Goal: Task Accomplishment & Management: Manage account settings

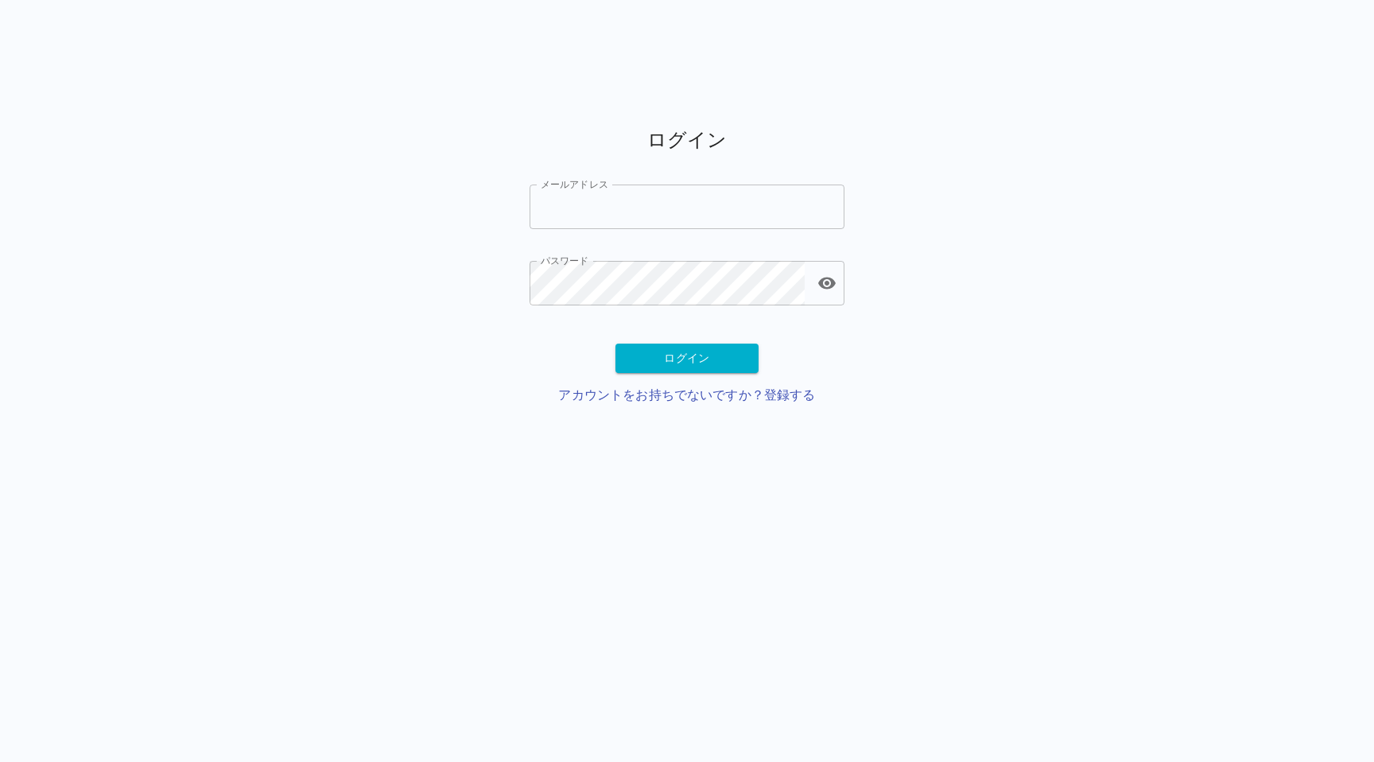
click at [564, 196] on input "メールアドレス" at bounding box center [687, 206] width 315 height 45
type input "*"
type input "**********"
click at [645, 355] on button "ログイン" at bounding box center [686, 357] width 143 height 29
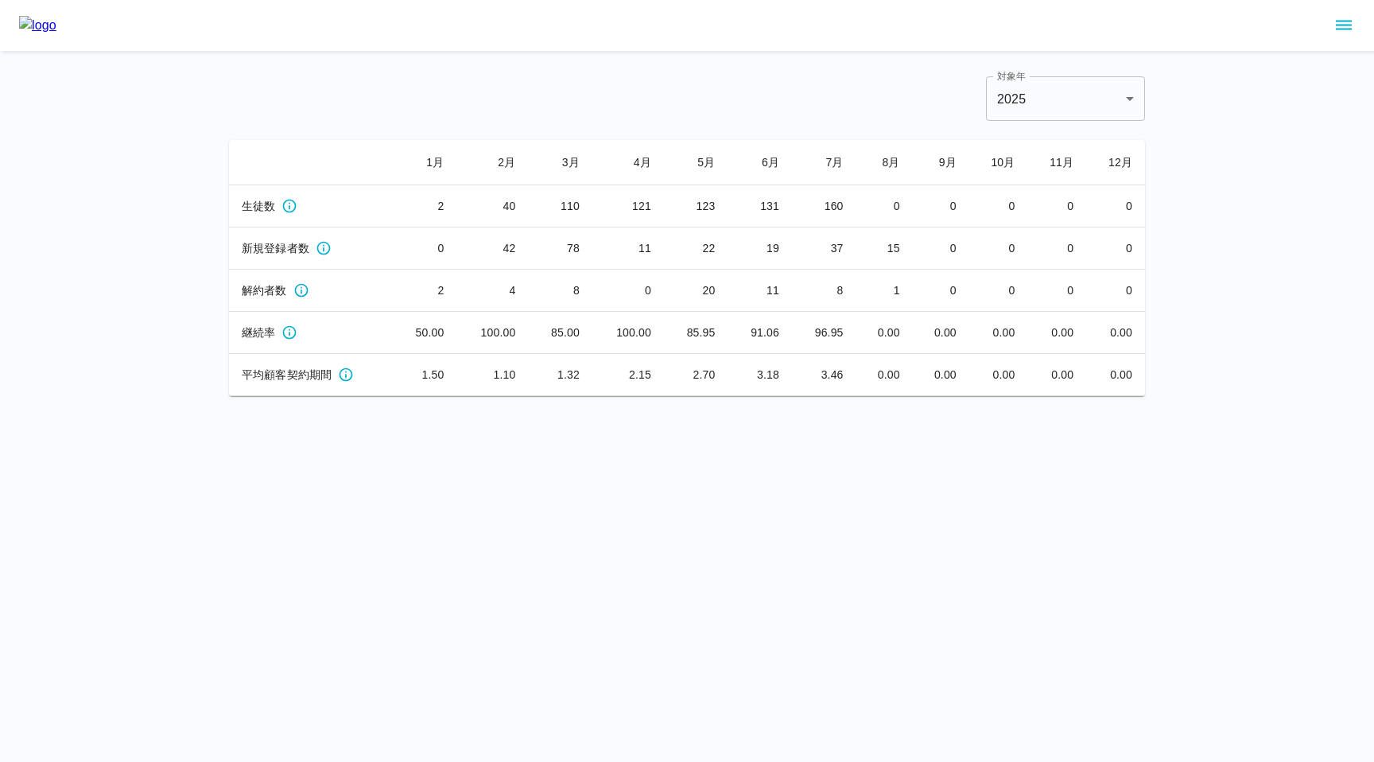
click at [1355, 26] on button "sidemenu" at bounding box center [1343, 25] width 27 height 27
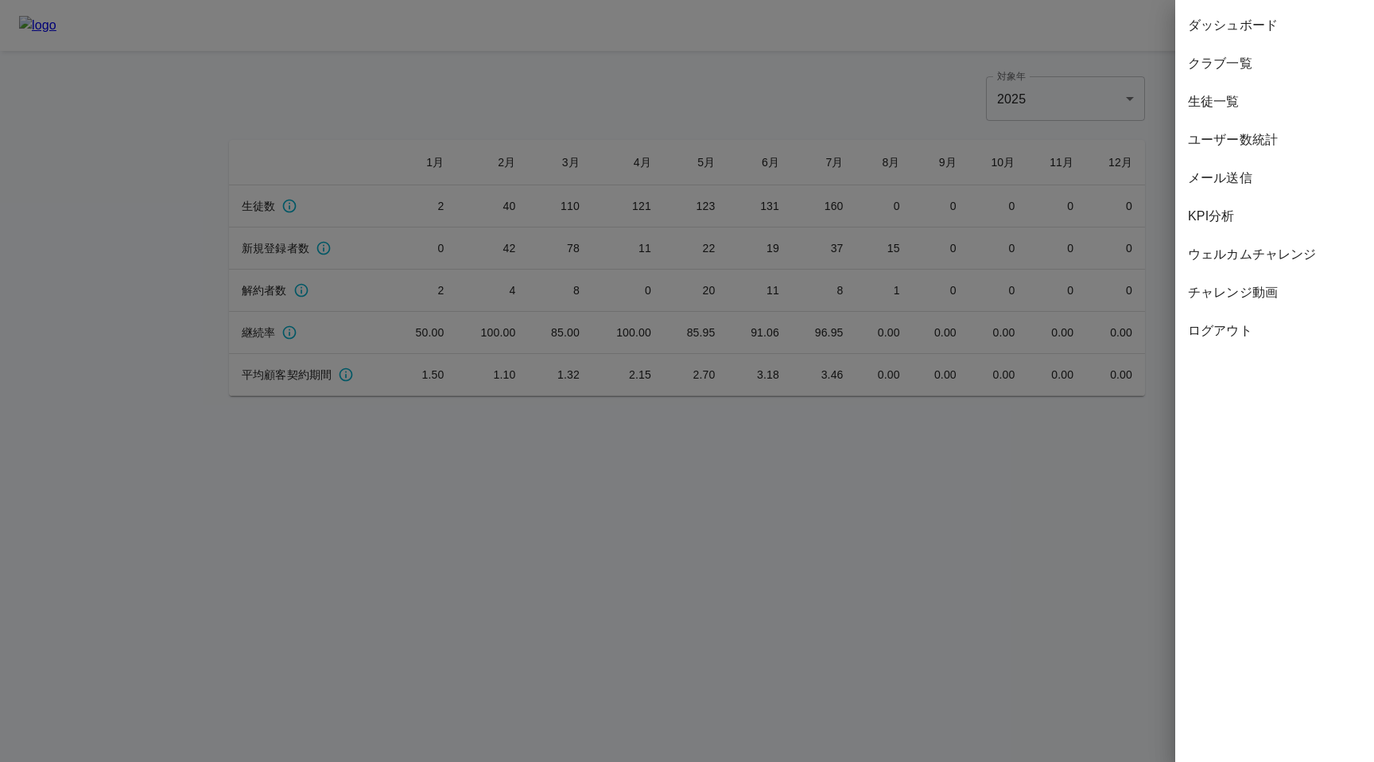
click at [1232, 251] on span "ウェルカムチャレンジ" at bounding box center [1274, 254] width 173 height 19
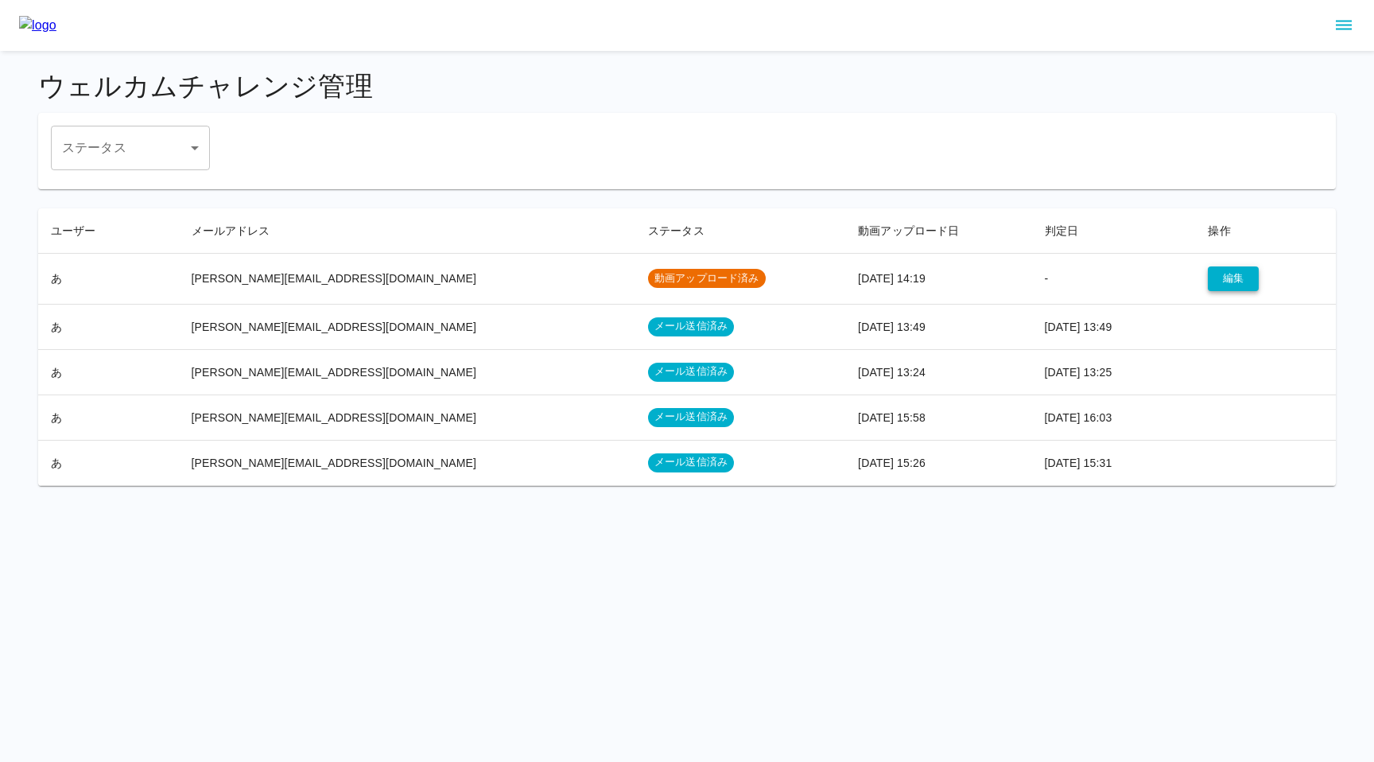
click at [1225, 279] on button "編集" at bounding box center [1233, 278] width 51 height 25
click at [1227, 273] on button "編集" at bounding box center [1233, 278] width 51 height 25
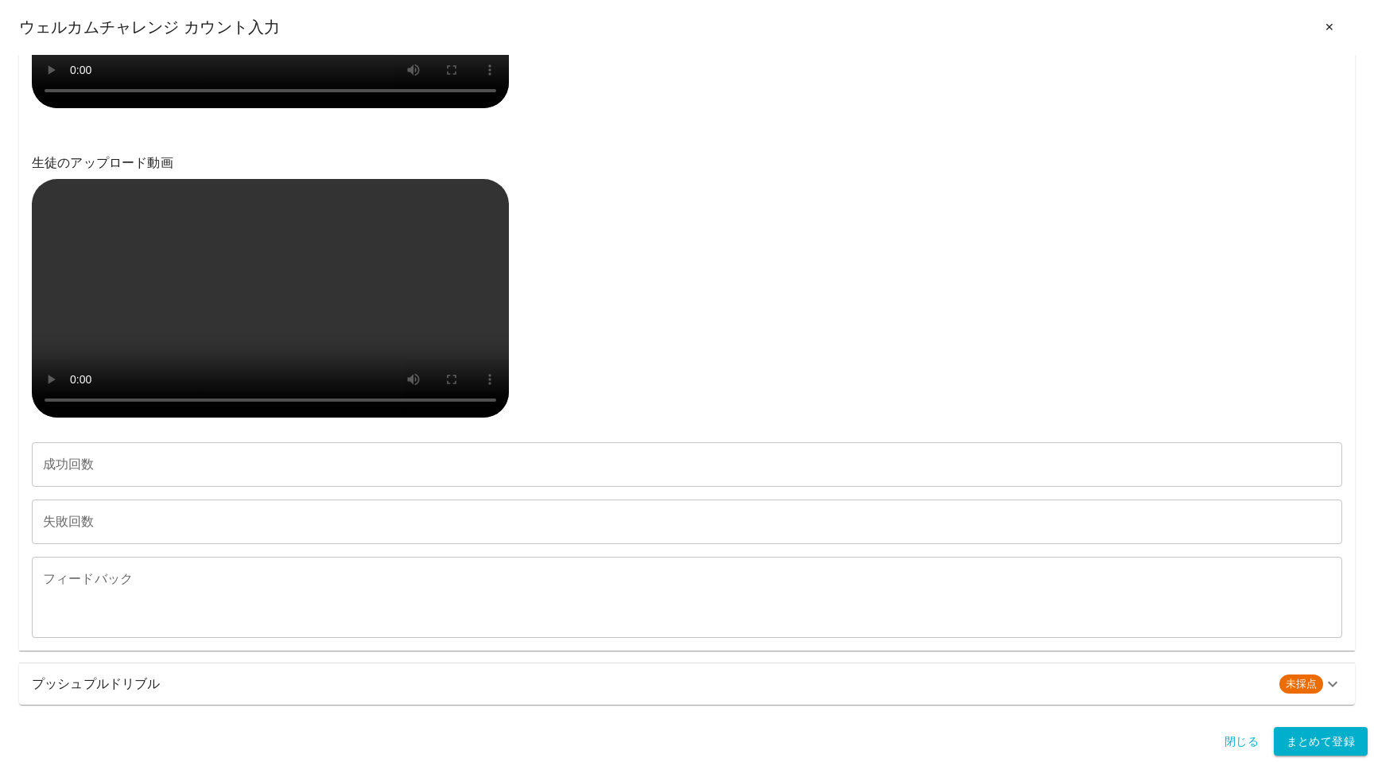
scroll to position [1143, 0]
click at [145, 681] on h6 "プッシュプルドリブル" at bounding box center [649, 684] width 1235 height 22
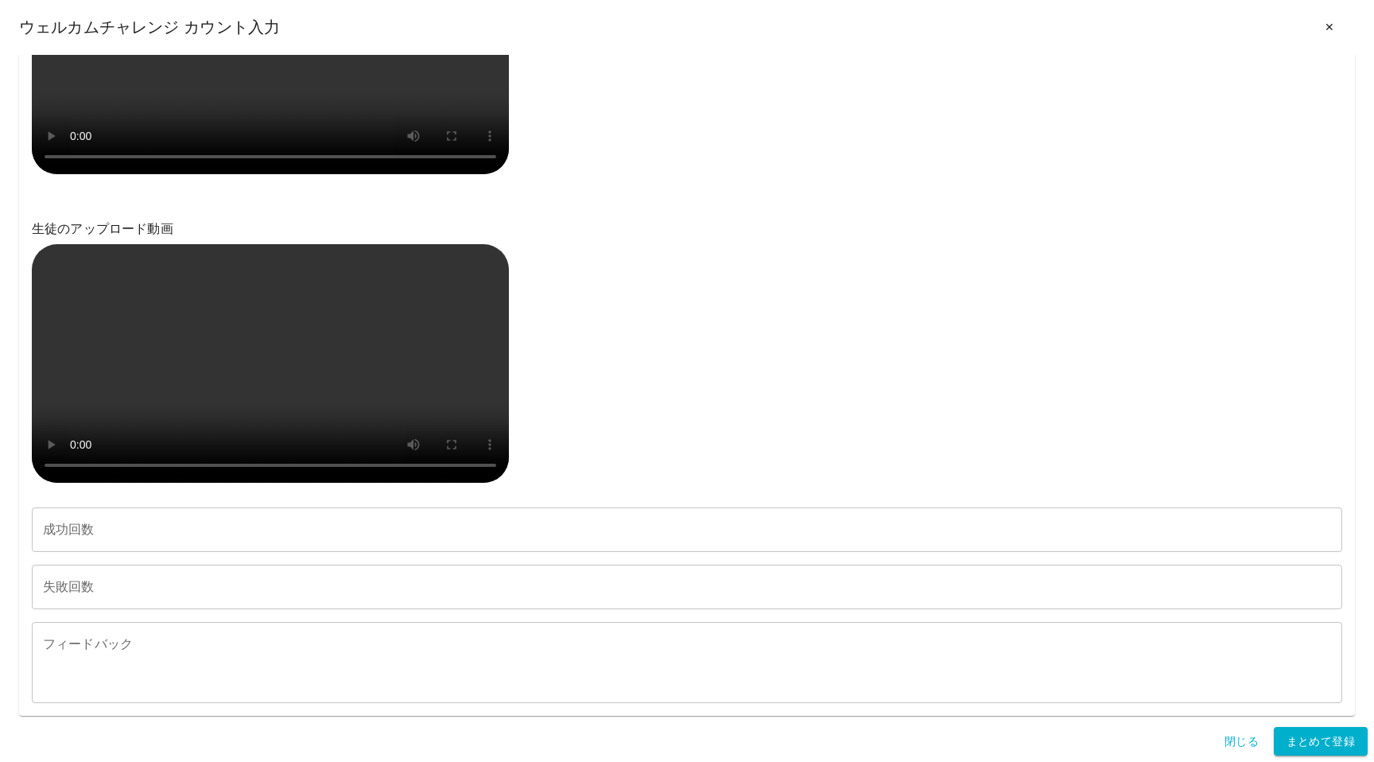
scroll to position [1472, 0]
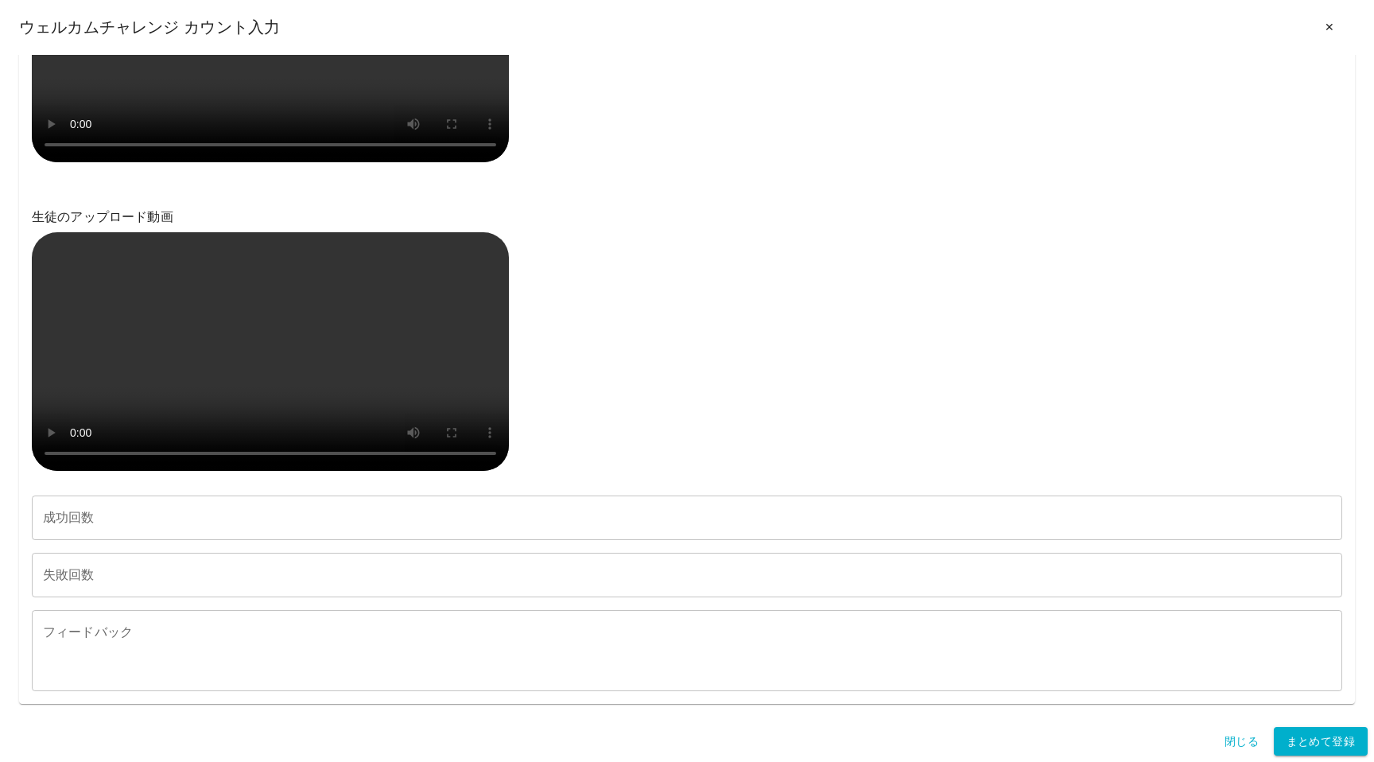
click at [66, 28] on div "ウェルカムチャレンジ カウント入力 ✕" at bounding box center [687, 27] width 1336 height 29
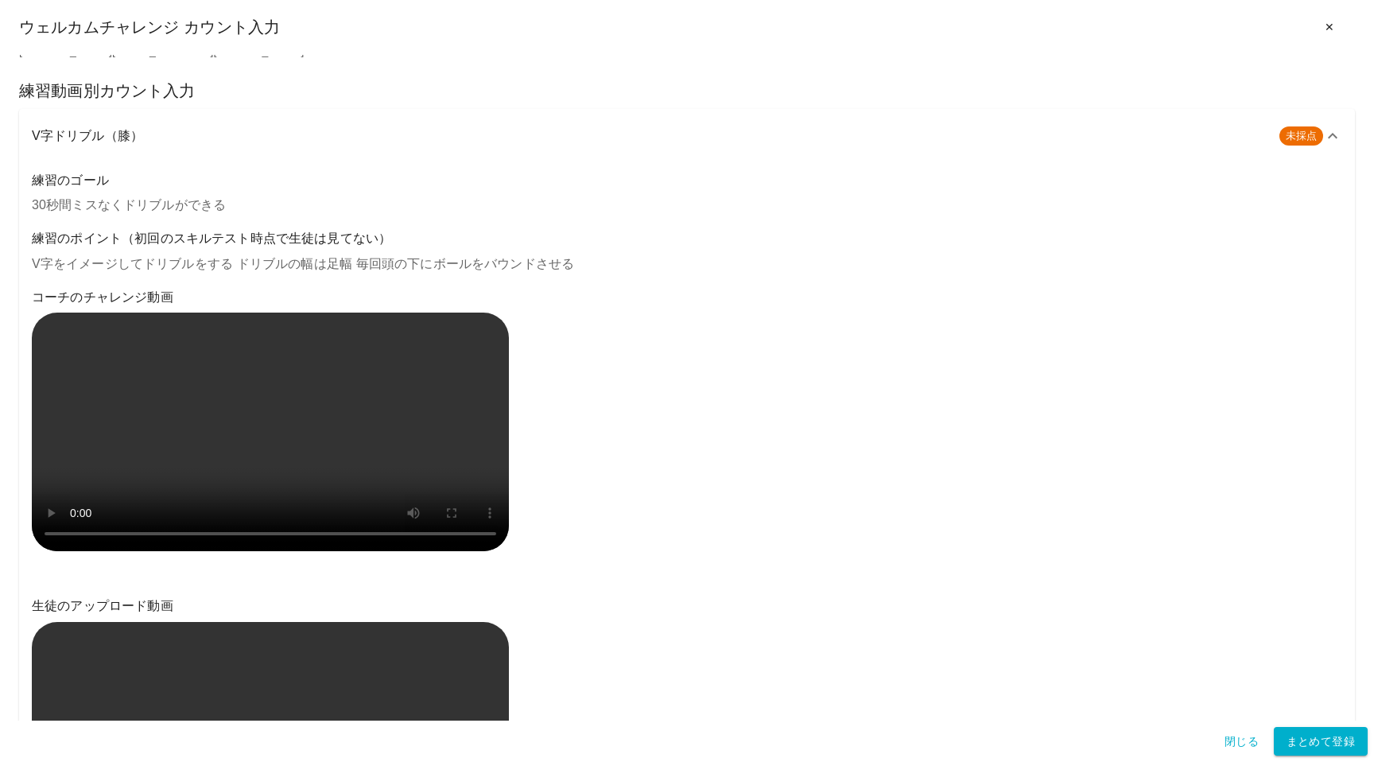
scroll to position [0, 0]
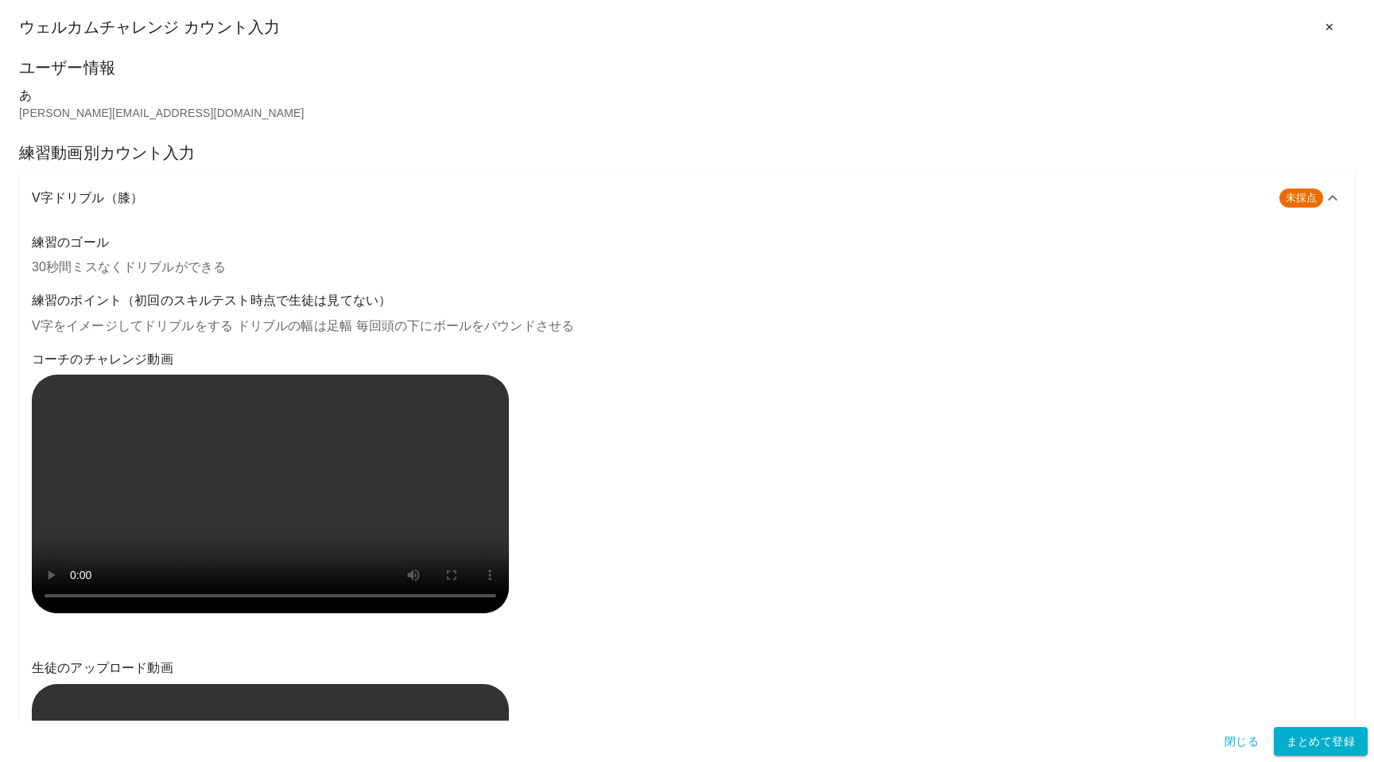
click at [1333, 25] on button "✕" at bounding box center [1329, 27] width 51 height 29
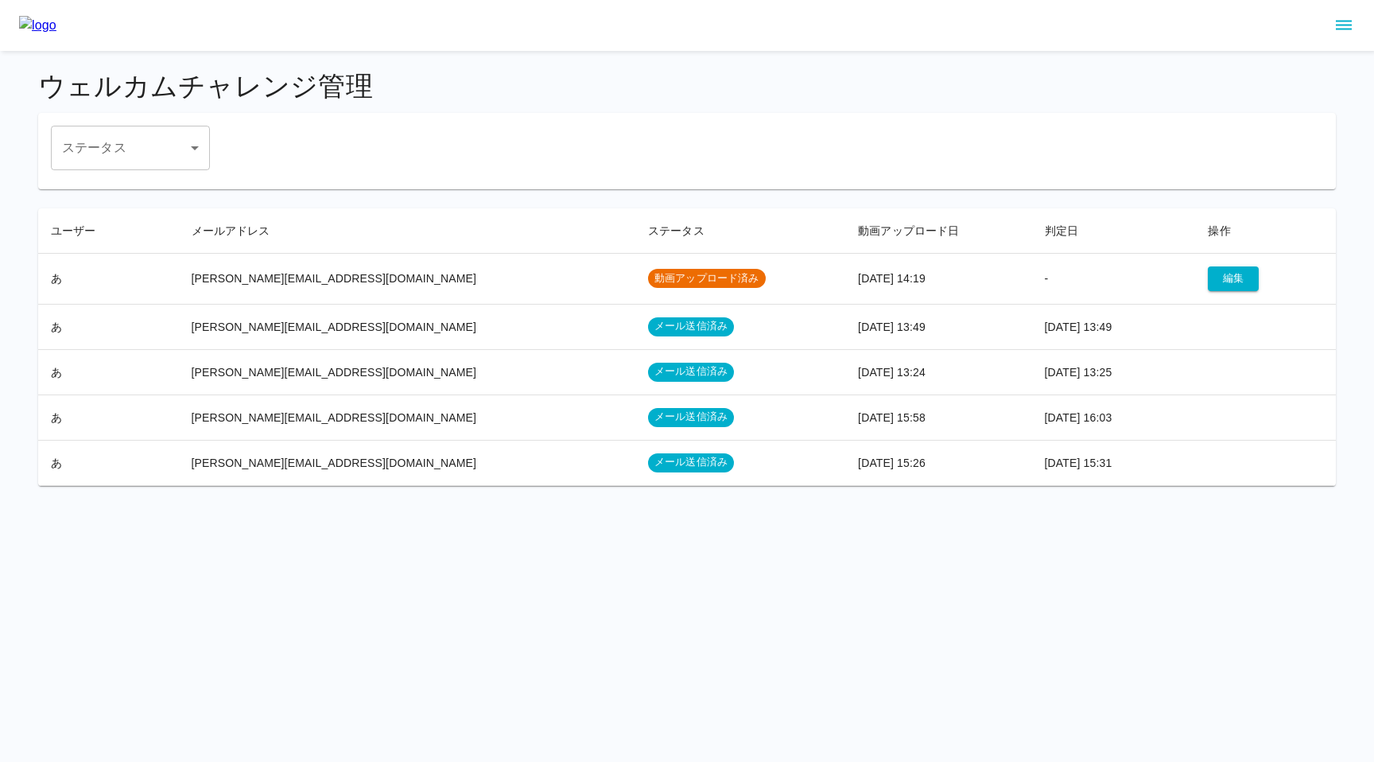
click at [1337, 24] on icon "sidemenu" at bounding box center [1344, 26] width 16 height 10
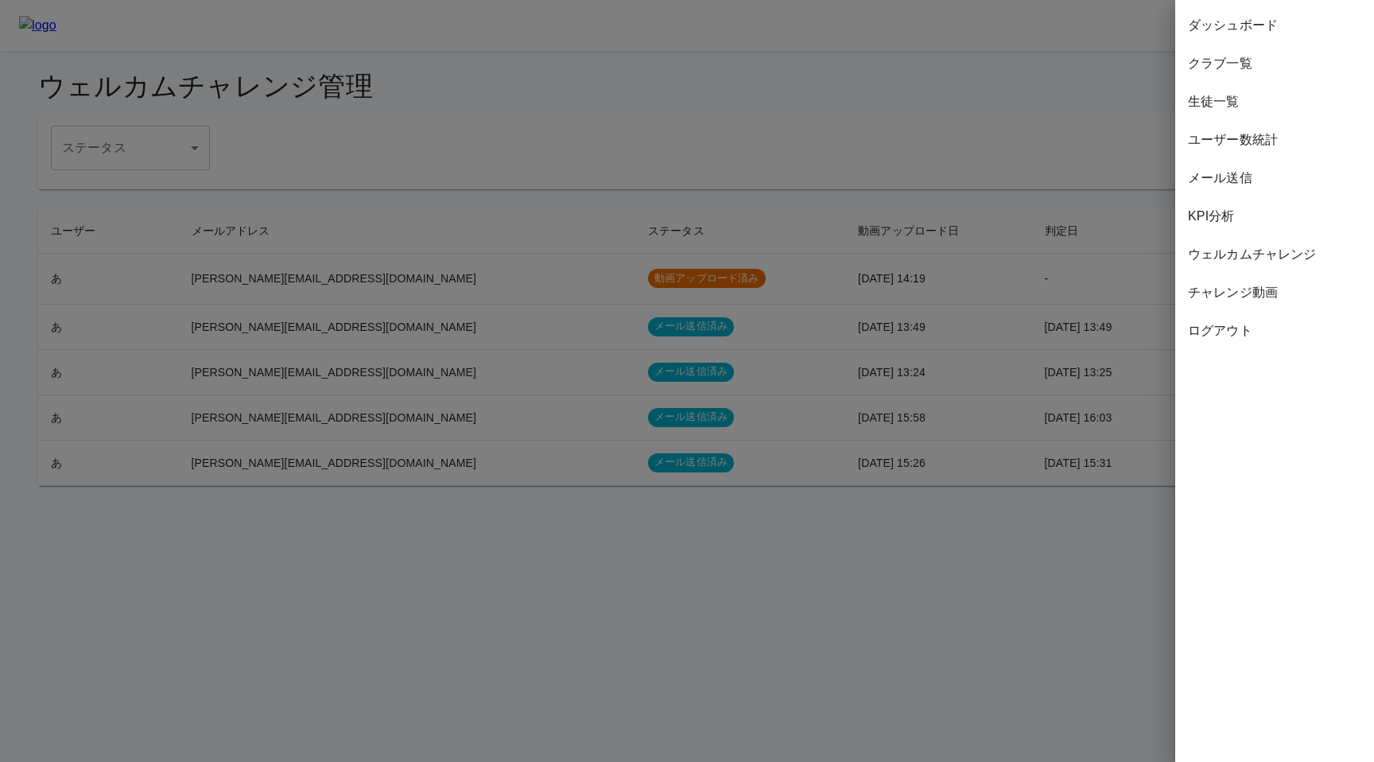
click at [1247, 289] on span "チャレンジ動画" at bounding box center [1274, 292] width 173 height 19
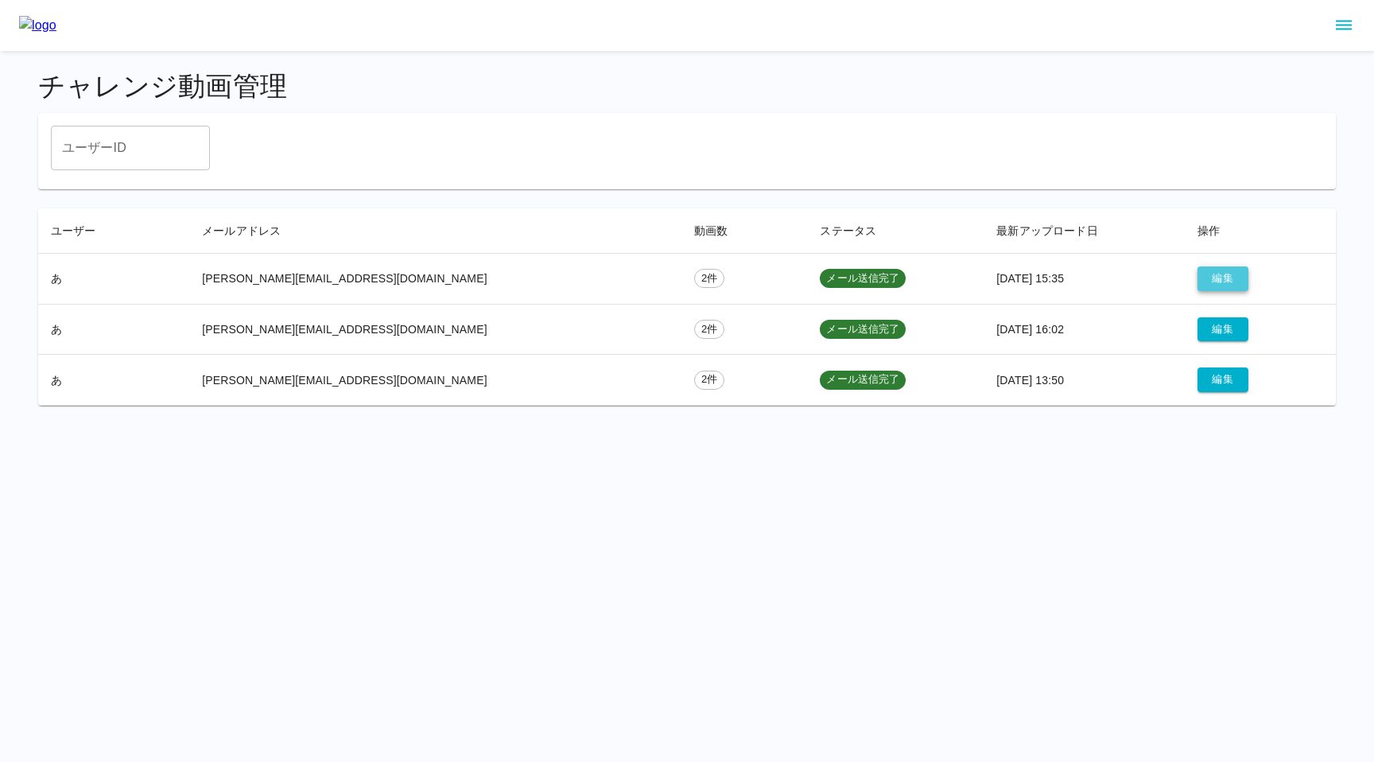
click at [1199, 282] on button "編集" at bounding box center [1222, 278] width 51 height 25
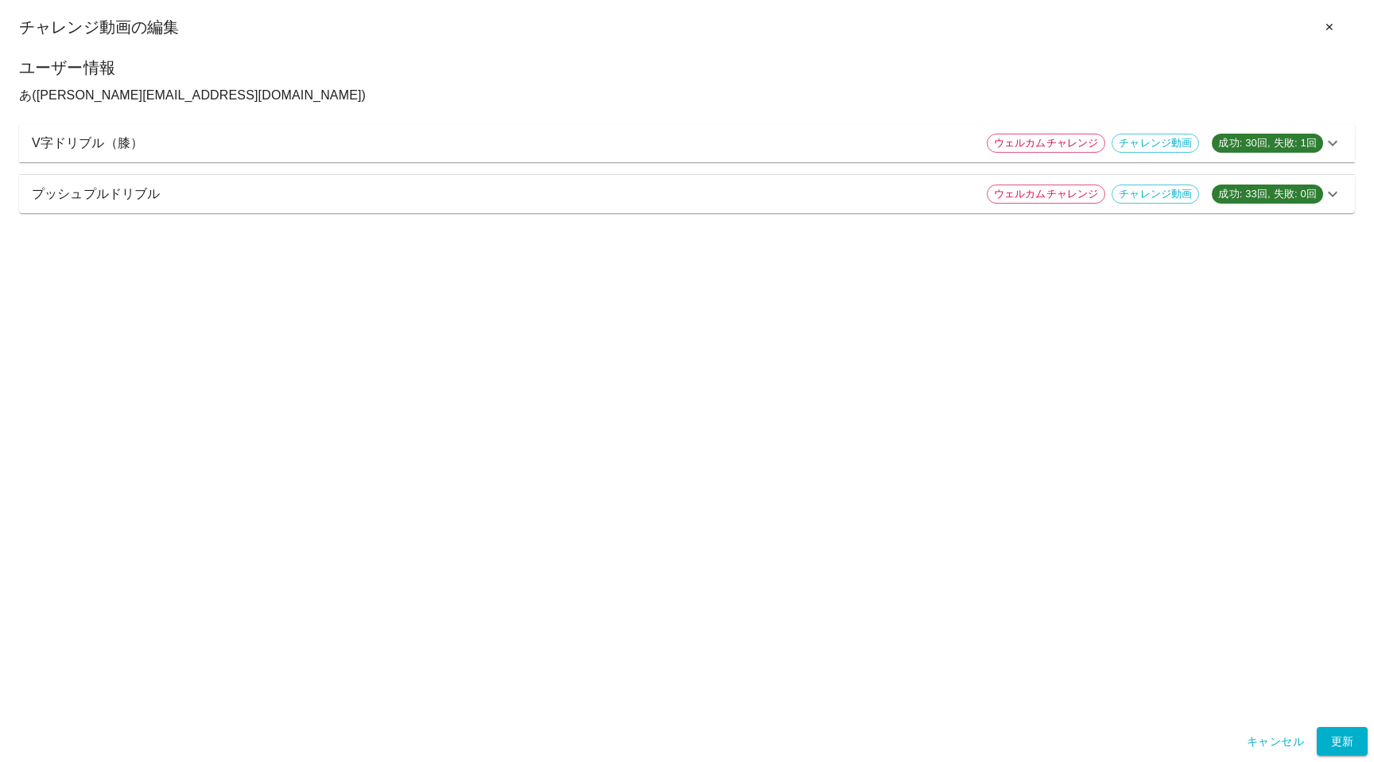
click at [436, 139] on p "V字ドリブル（膝）" at bounding box center [503, 143] width 942 height 19
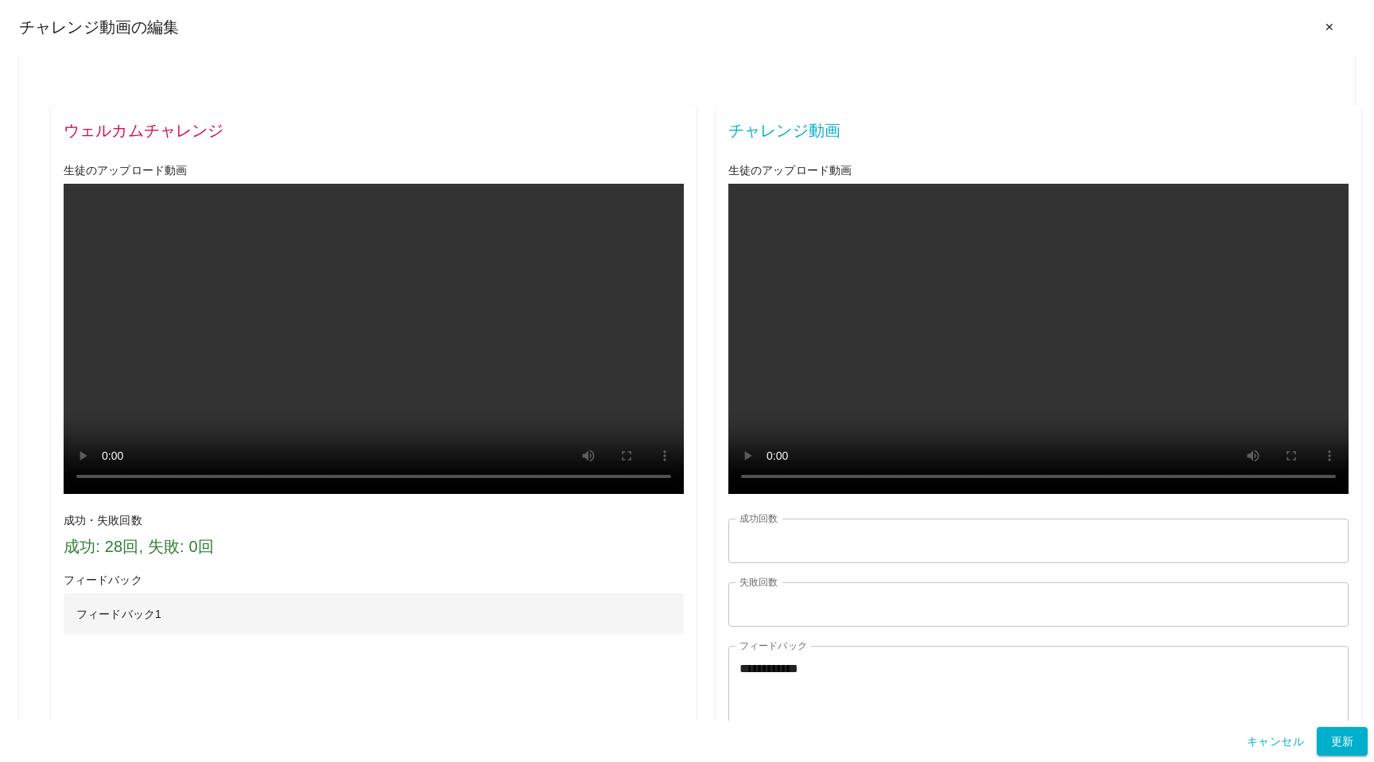
scroll to position [1479, 0]
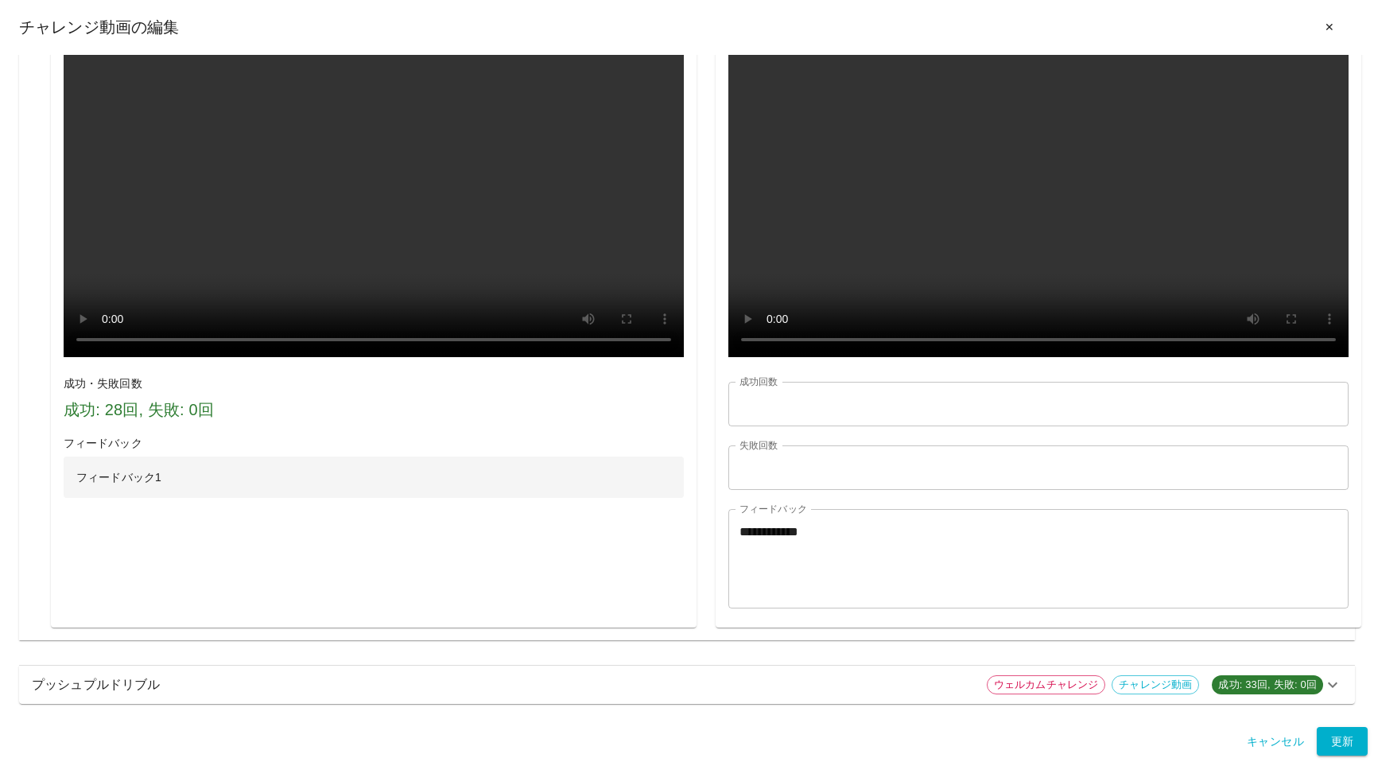
click at [117, 692] on p "プッシュプルドリブル" at bounding box center [503, 684] width 942 height 19
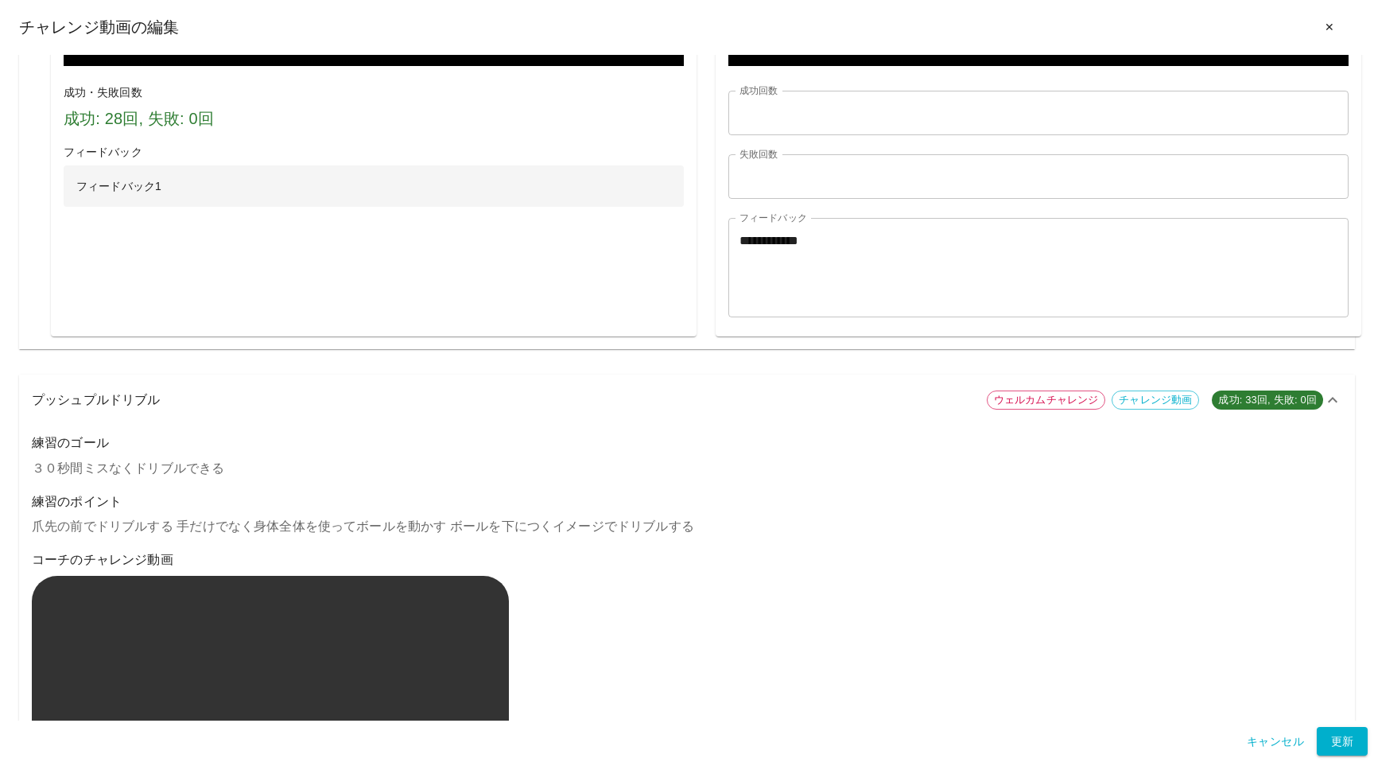
scroll to position [0, 0]
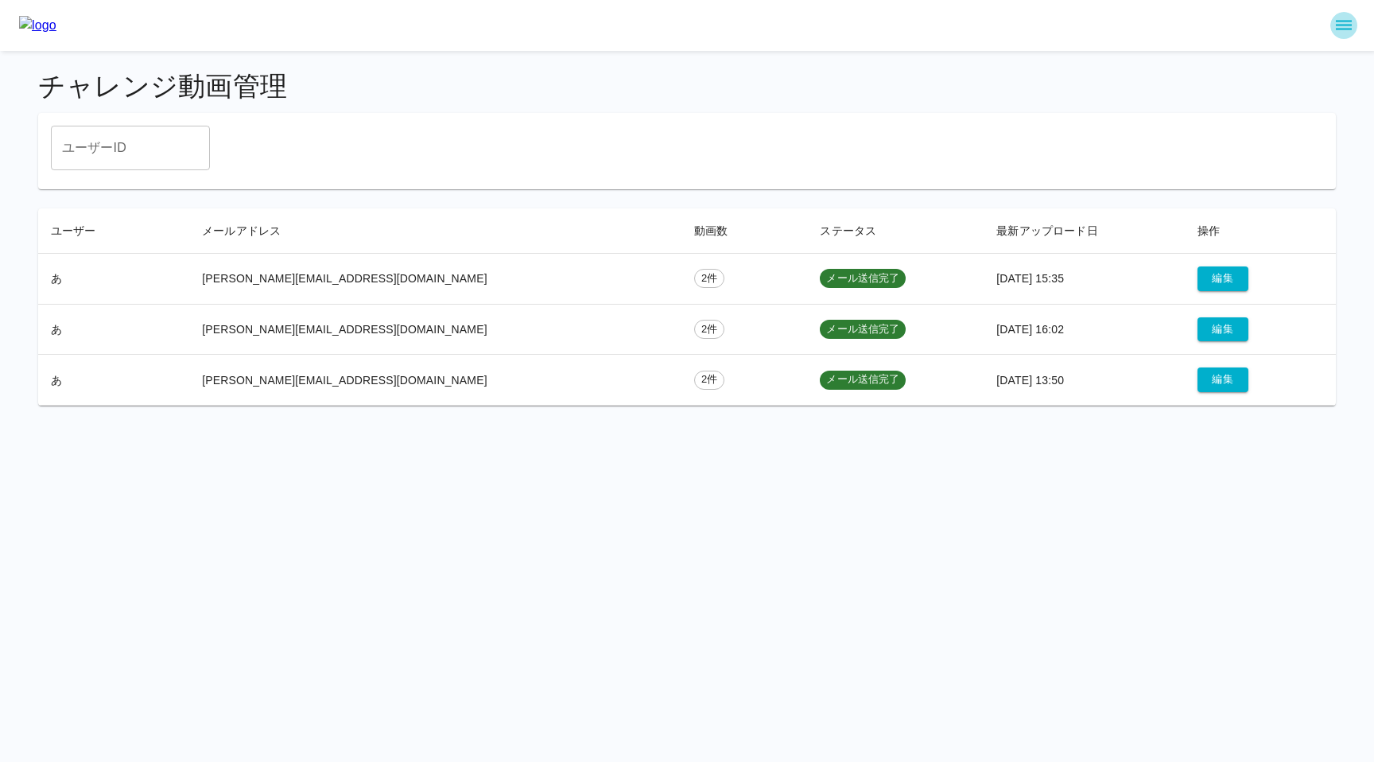
click at [1336, 29] on icon "sidemenu" at bounding box center [1344, 26] width 16 height 10
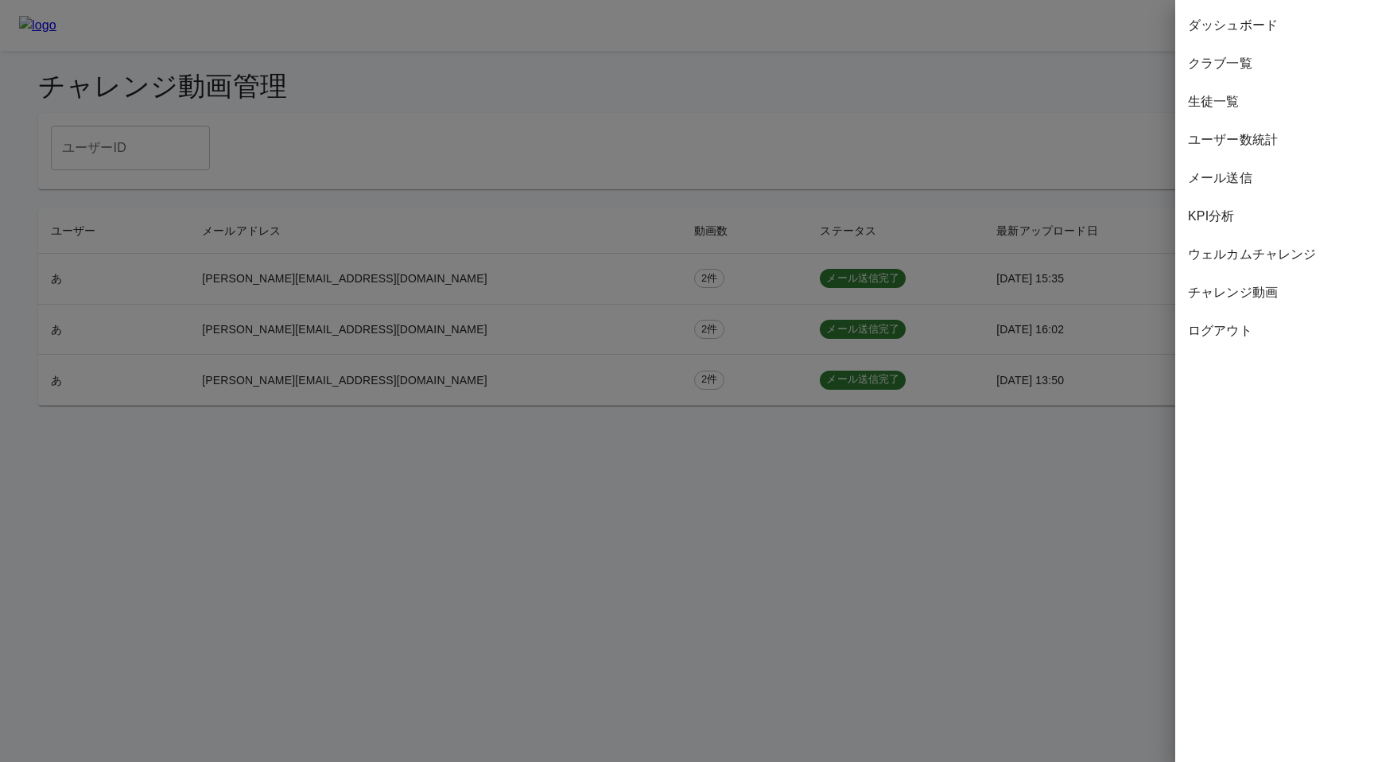
click at [1244, 254] on span "ウェルカムチャレンジ" at bounding box center [1274, 254] width 173 height 19
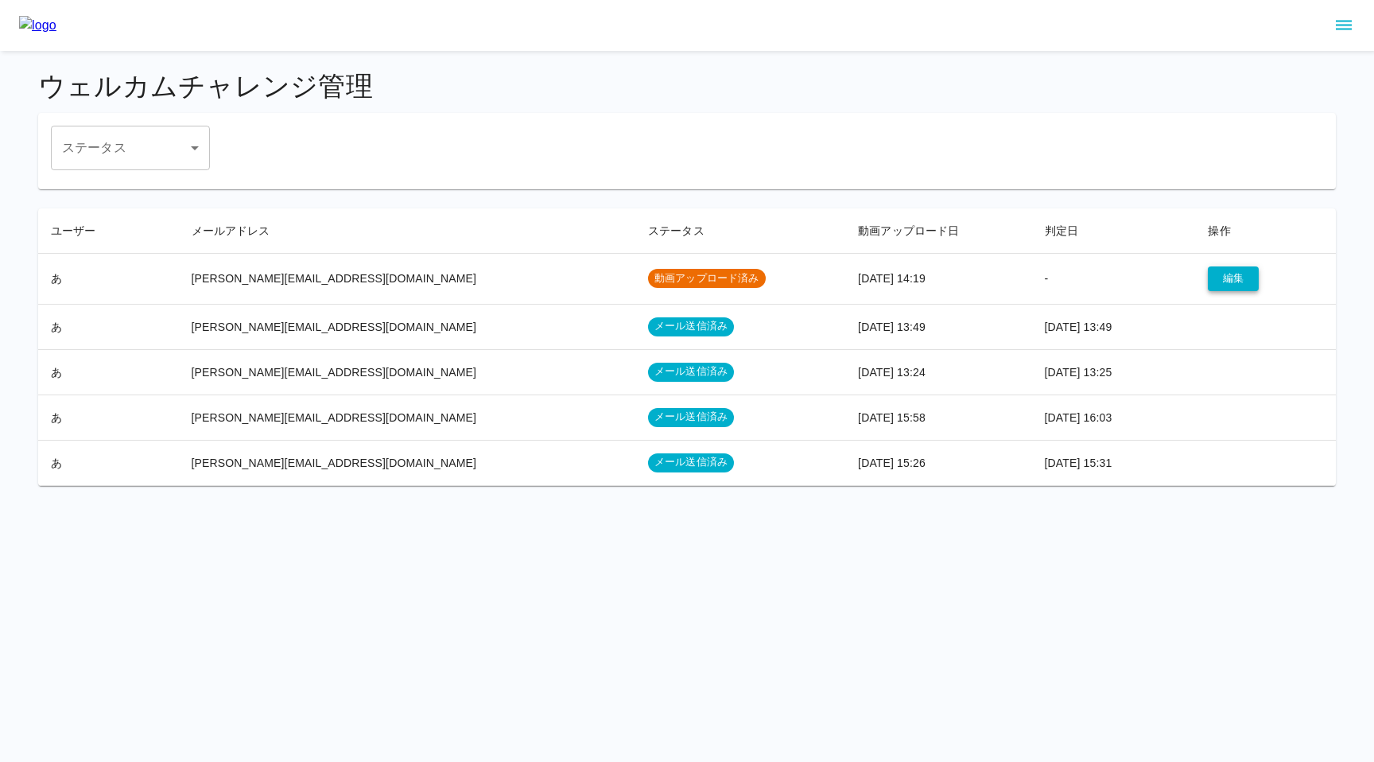
click at [1209, 285] on button "編集" at bounding box center [1233, 278] width 51 height 25
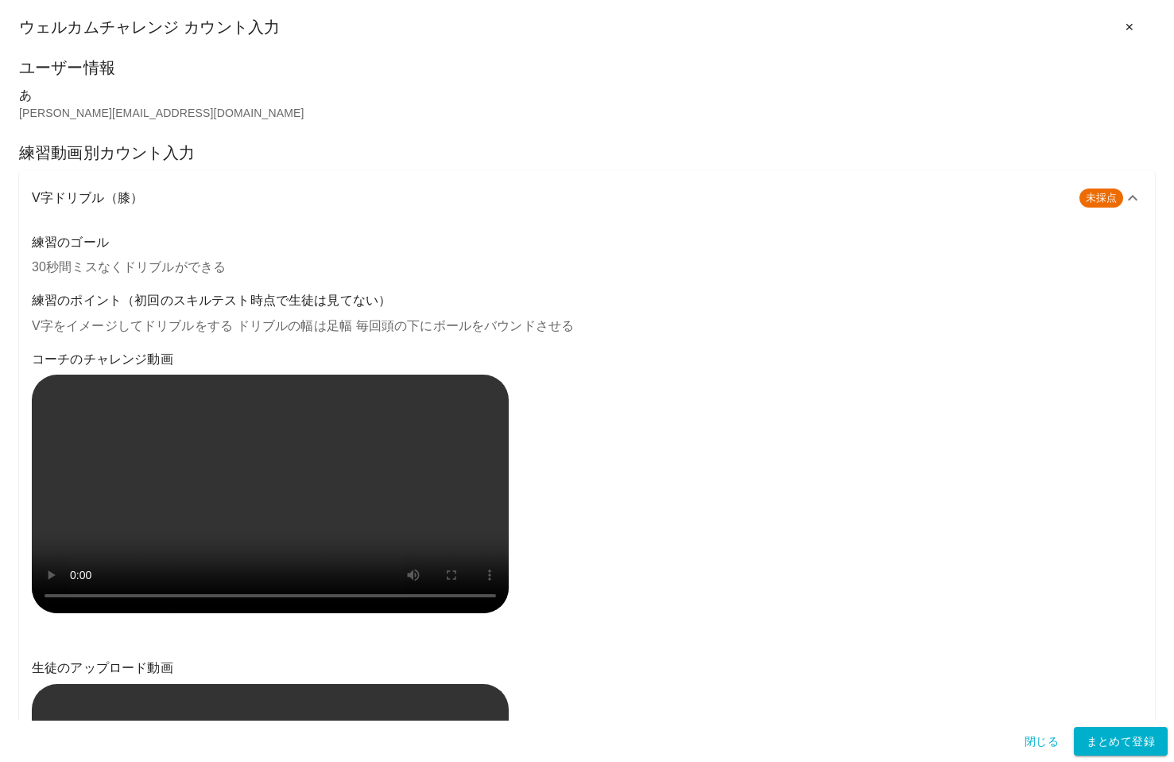
click at [602, 332] on p "V字をイメージしてドリブルをする ドリブルの幅は足幅 毎回頭の下にボールをバウンドさせる" at bounding box center [587, 325] width 1111 height 19
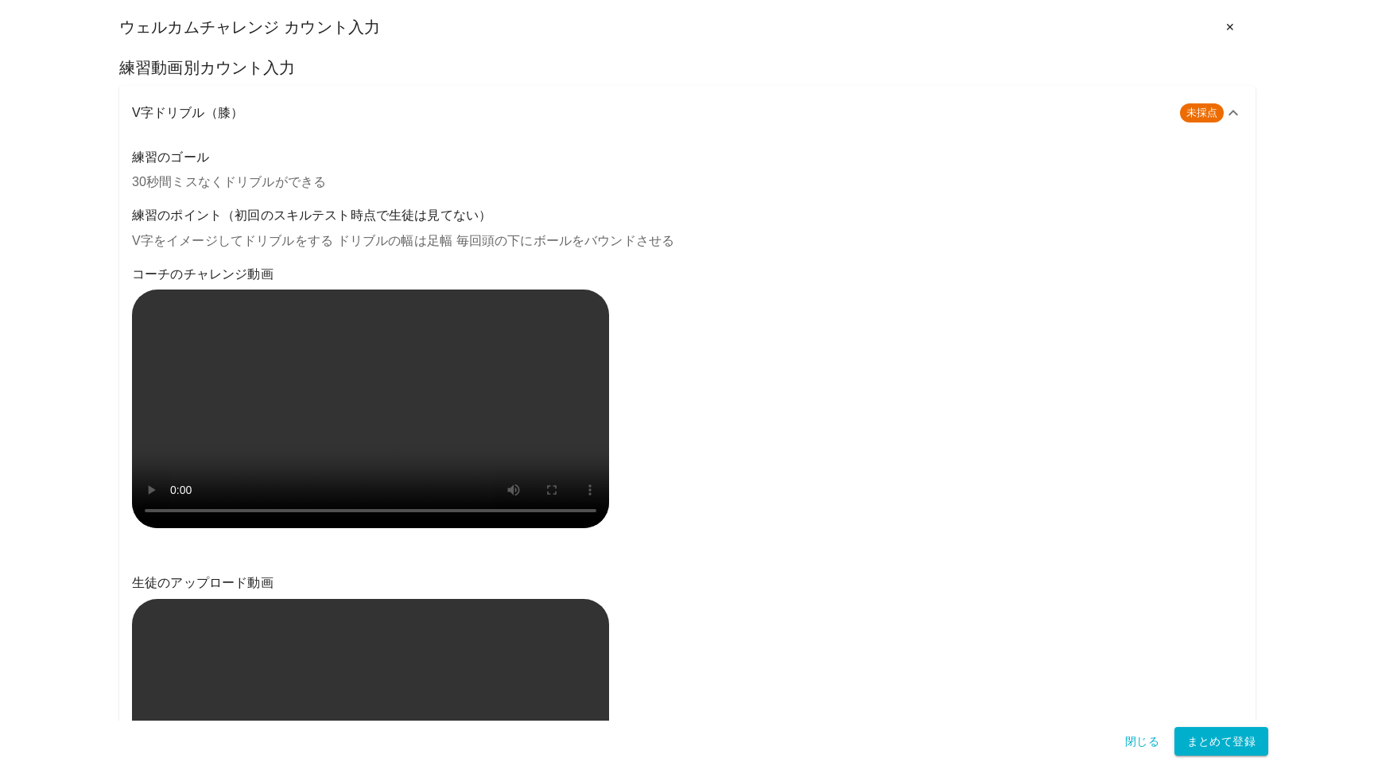
scroll to position [80, 0]
